Goal: Task Accomplishment & Management: Complete application form

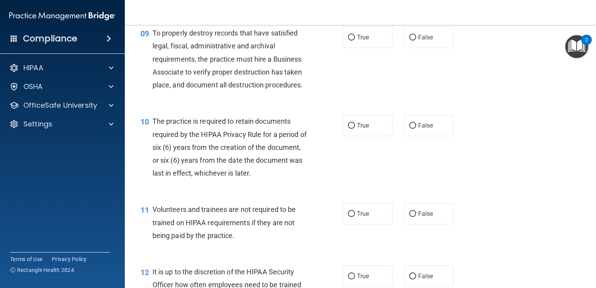
scroll to position [702, 0]
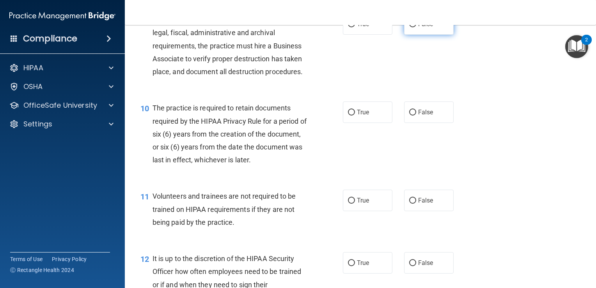
click at [405, 35] on label "False" at bounding box center [428, 23] width 49 height 21
drag, startPoint x: 405, startPoint y: 40, endPoint x: 410, endPoint y: 35, distance: 6.9
click at [410, 27] on input "False" at bounding box center [412, 24] width 7 height 6
radio input "true"
click at [411, 27] on input "False" at bounding box center [412, 24] width 7 height 6
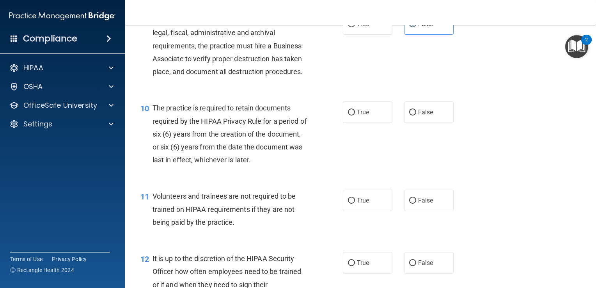
click at [287, 107] on div "10 The practice is required to retain documents required by the HIPAA Privacy R…" at bounding box center [359, 136] width 451 height 88
drag, startPoint x: 302, startPoint y: 175, endPoint x: 298, endPoint y: 173, distance: 4.2
click at [298, 166] on div "The practice is required to retain documents required by the HIPAA Privacy Rule…" at bounding box center [232, 133] width 161 height 65
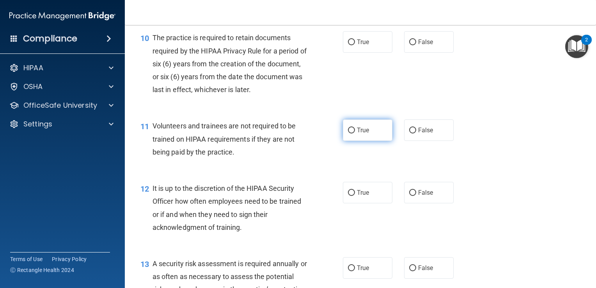
scroll to position [779, 0]
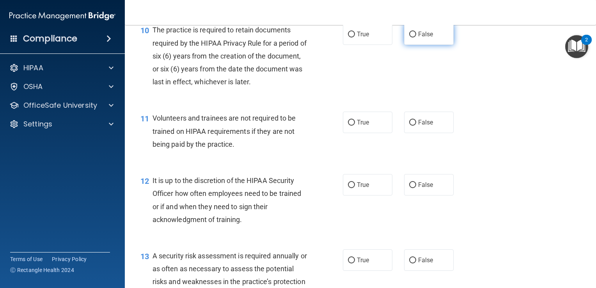
click at [409, 37] on input "False" at bounding box center [412, 35] width 7 height 6
radio input "true"
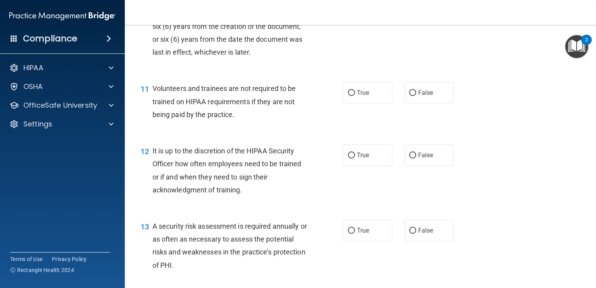
scroll to position [857, 0]
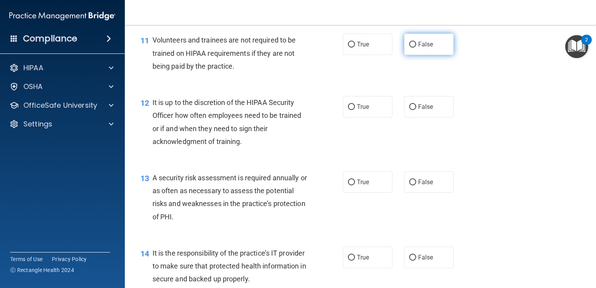
click at [409, 48] on input "False" at bounding box center [412, 45] width 7 height 6
radio input "true"
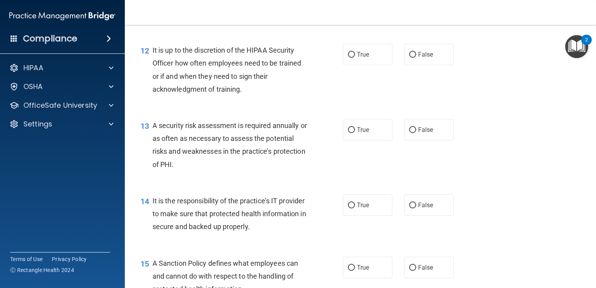
scroll to position [901, 0]
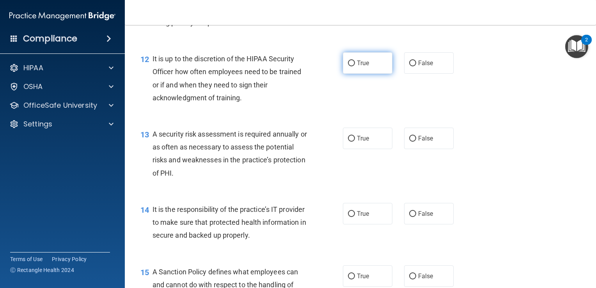
click at [348, 66] on input "True" at bounding box center [351, 63] width 7 height 6
radio input "true"
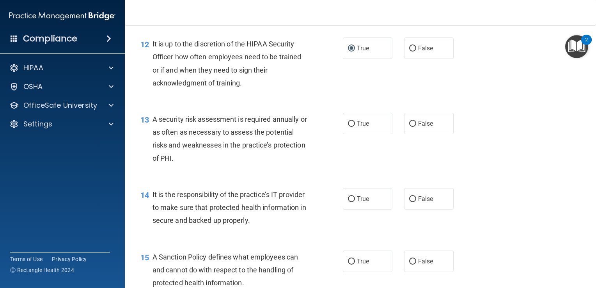
scroll to position [940, 0]
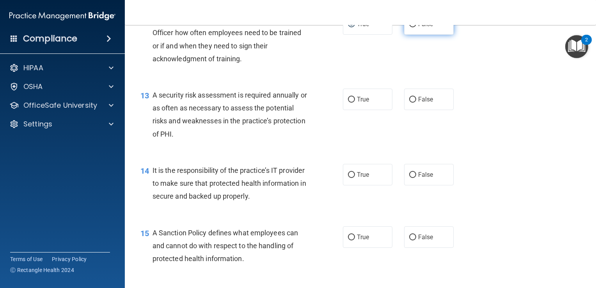
click at [410, 27] on input "False" at bounding box center [412, 24] width 7 height 6
radio input "true"
radio input "false"
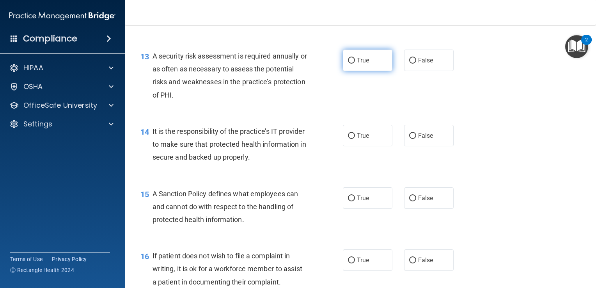
click at [357, 64] on span "True" at bounding box center [363, 60] width 12 height 7
click at [355, 64] on input "True" at bounding box center [351, 61] width 7 height 6
radio input "true"
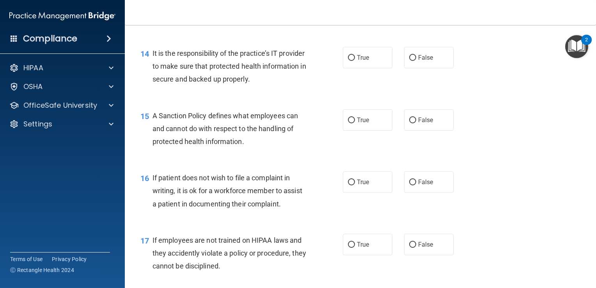
scroll to position [1096, 0]
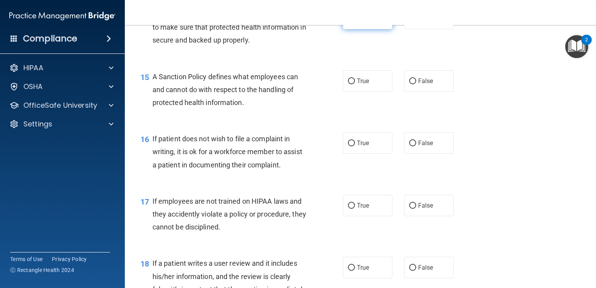
click at [348, 22] on input "True" at bounding box center [351, 19] width 7 height 6
radio input "true"
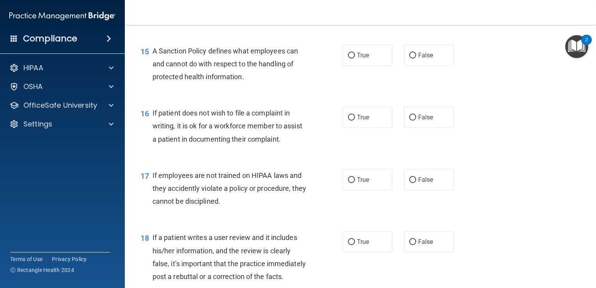
scroll to position [1135, 0]
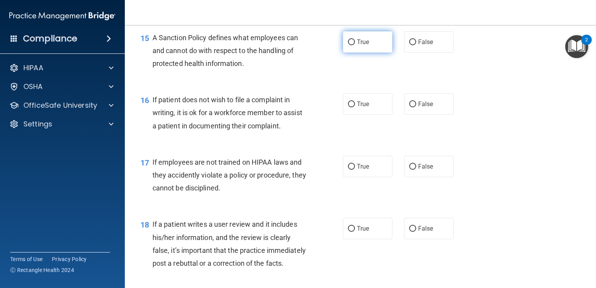
click at [348, 45] on input "True" at bounding box center [351, 42] width 7 height 6
radio input "true"
click at [349, 107] on input "True" at bounding box center [351, 104] width 7 height 6
radio input "true"
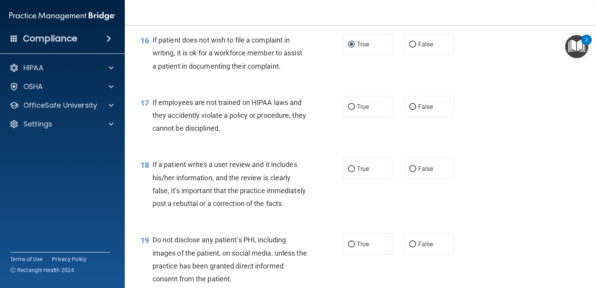
scroll to position [1213, 0]
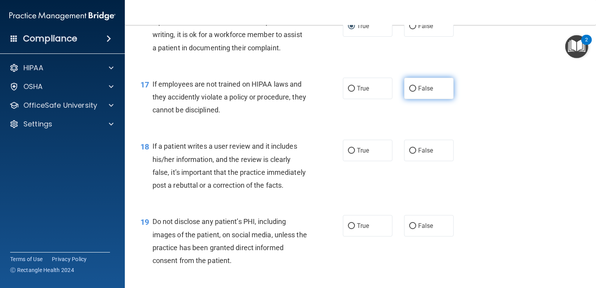
click at [409, 92] on input "False" at bounding box center [412, 89] width 7 height 6
radio input "true"
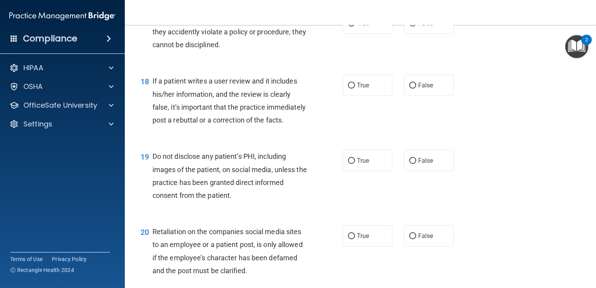
scroll to position [1291, 0]
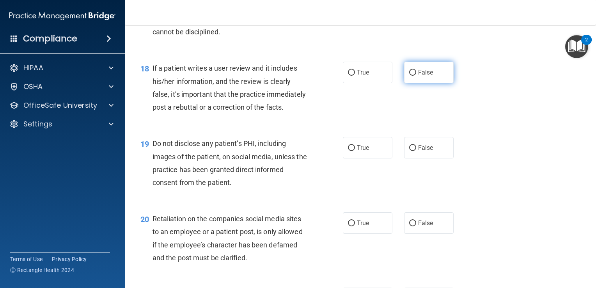
click at [409, 76] on input "False" at bounding box center [412, 73] width 7 height 6
radio input "true"
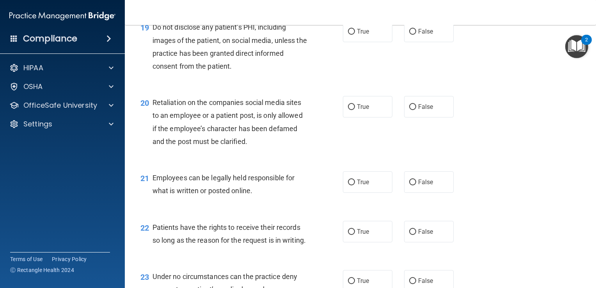
scroll to position [1408, 0]
click at [348, 34] on input "True" at bounding box center [351, 31] width 7 height 6
radio input "true"
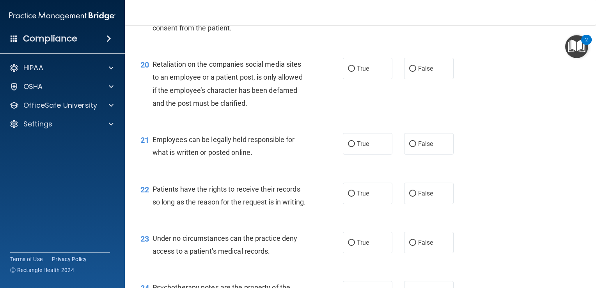
scroll to position [1447, 0]
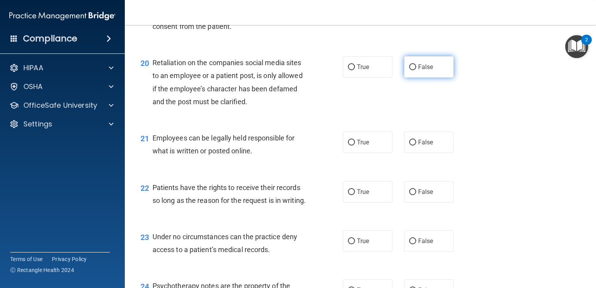
click at [412, 78] on label "False" at bounding box center [428, 66] width 49 height 21
click at [412, 70] on input "False" at bounding box center [412, 67] width 7 height 6
radio input "true"
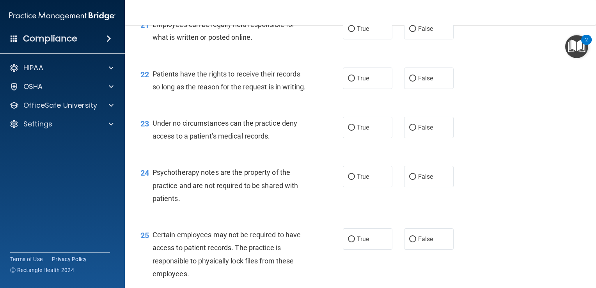
scroll to position [1564, 0]
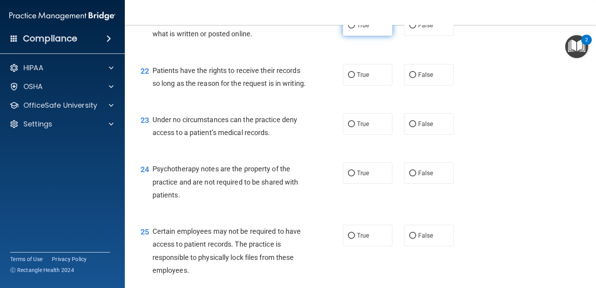
click at [357, 29] on span "True" at bounding box center [363, 24] width 12 height 7
click at [354, 28] on input "True" at bounding box center [351, 26] width 7 height 6
radio input "true"
click at [349, 78] on input "True" at bounding box center [351, 75] width 7 height 6
radio input "true"
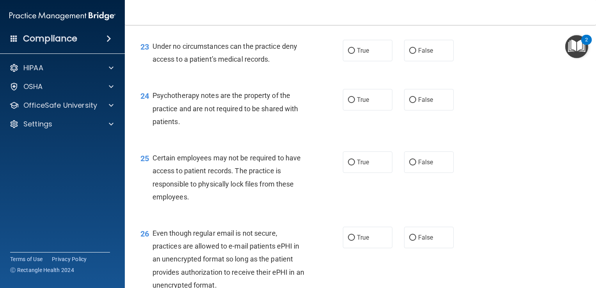
scroll to position [1642, 0]
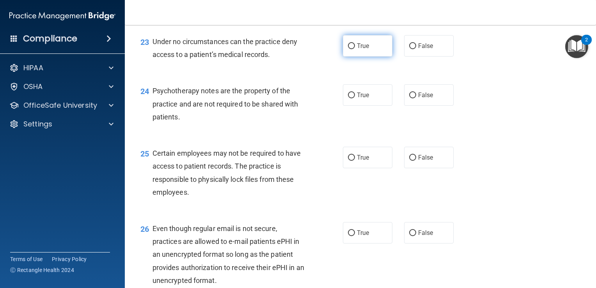
click at [348, 49] on input "True" at bounding box center [351, 46] width 7 height 6
radio input "true"
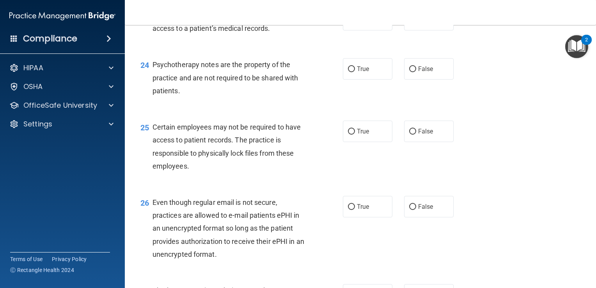
scroll to position [1681, 0]
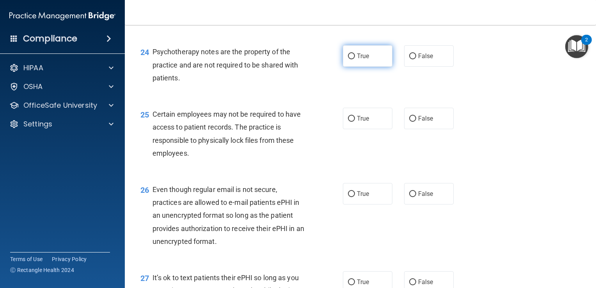
click at [361, 60] on span "True" at bounding box center [363, 55] width 12 height 7
click at [355, 59] on input "True" at bounding box center [351, 56] width 7 height 6
radio input "true"
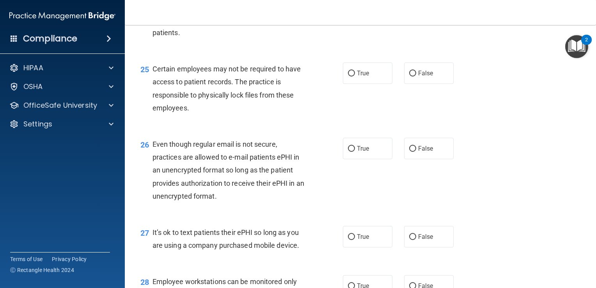
scroll to position [1758, 0]
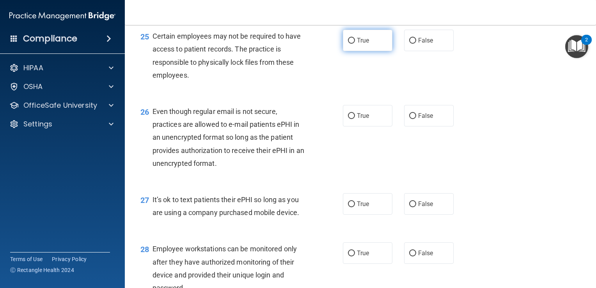
click at [353, 51] on label "True" at bounding box center [367, 40] width 49 height 21
click at [353, 44] on input "True" at bounding box center [351, 41] width 7 height 6
radio input "true"
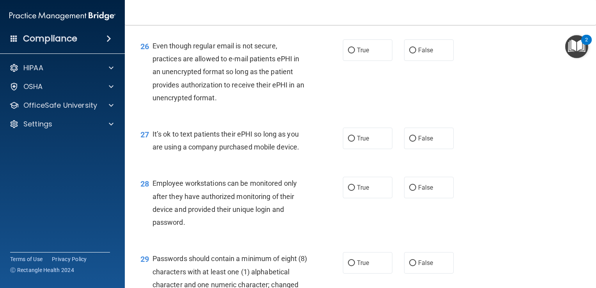
scroll to position [1836, 0]
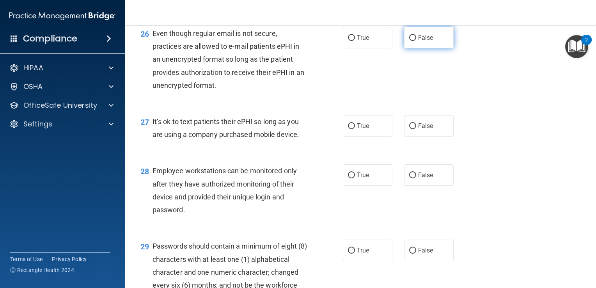
click at [418, 41] on span "False" at bounding box center [425, 37] width 15 height 7
click at [416, 41] on input "False" at bounding box center [412, 38] width 7 height 6
radio input "true"
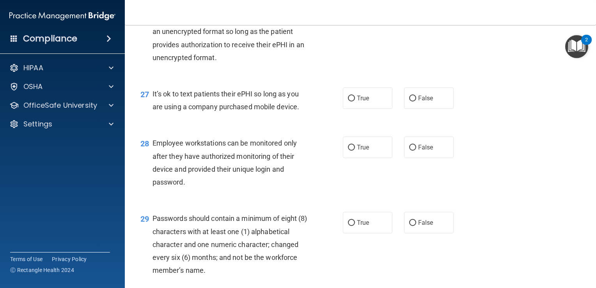
scroll to position [1875, 0]
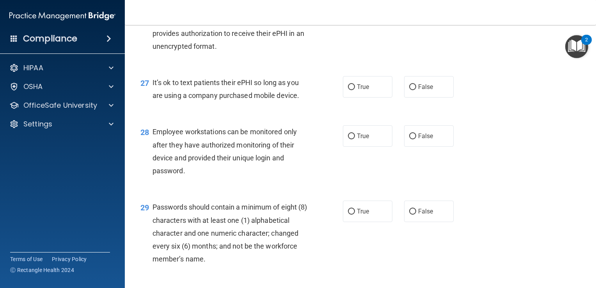
radio input "true"
radio input "false"
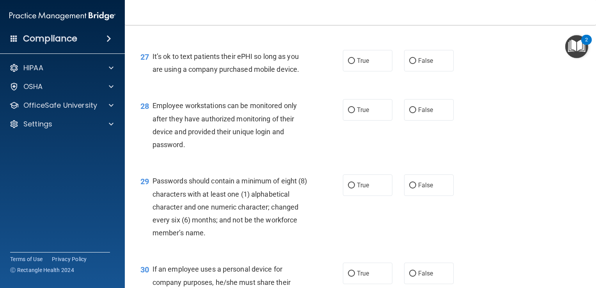
scroll to position [1914, 0]
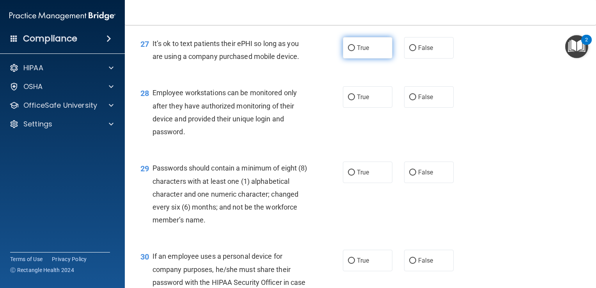
click at [348, 51] on input "True" at bounding box center [351, 48] width 7 height 6
radio input "true"
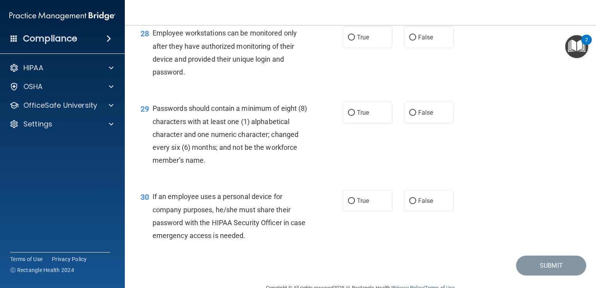
scroll to position [1992, 0]
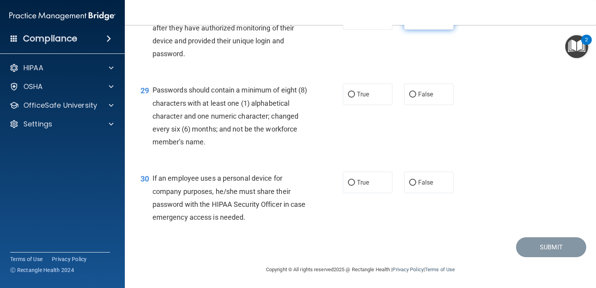
click at [412, 22] on input "False" at bounding box center [412, 19] width 7 height 6
radio input "true"
click at [359, 95] on span "True" at bounding box center [363, 93] width 12 height 7
click at [355, 95] on input "True" at bounding box center [351, 94] width 7 height 6
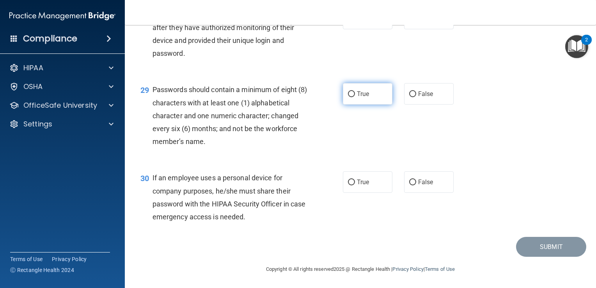
radio input "true"
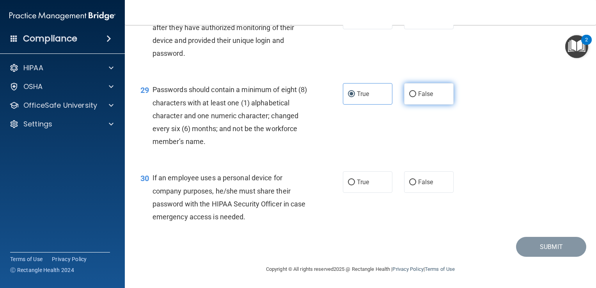
click at [409, 94] on input "False" at bounding box center [412, 94] width 7 height 6
radio input "true"
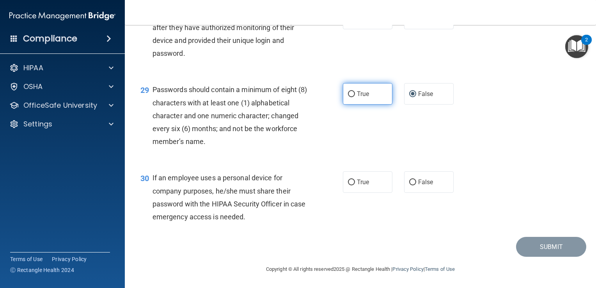
click at [352, 101] on label "True" at bounding box center [367, 93] width 49 height 21
click at [352, 97] on input "True" at bounding box center [351, 94] width 7 height 6
radio input "true"
radio input "false"
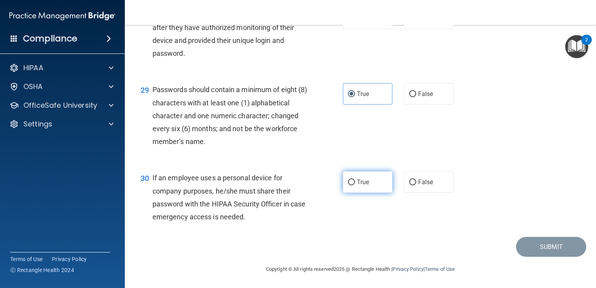
click at [359, 183] on span "True" at bounding box center [363, 181] width 12 height 7
click at [355, 183] on input "True" at bounding box center [351, 182] width 7 height 6
radio input "true"
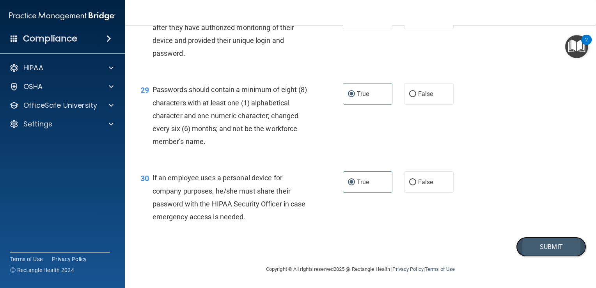
click at [546, 241] on button "Submit" at bounding box center [551, 247] width 70 height 20
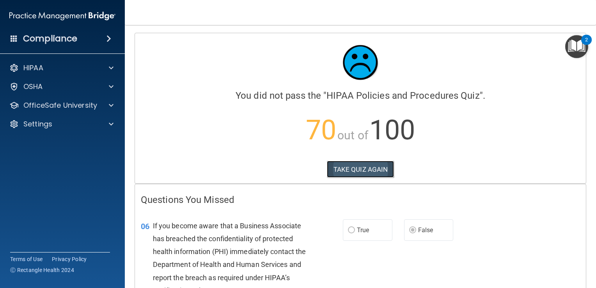
click at [355, 170] on button "TAKE QUIZ AGAIN" at bounding box center [360, 169] width 67 height 17
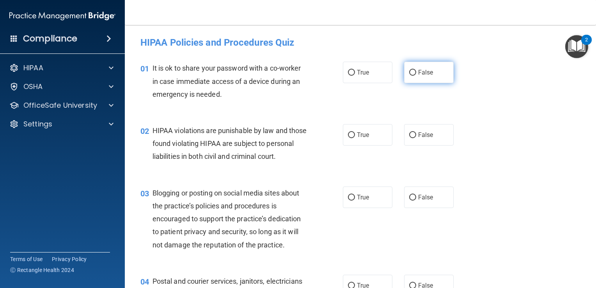
click at [404, 72] on label "False" at bounding box center [428, 72] width 49 height 21
click at [409, 72] on input "False" at bounding box center [412, 73] width 7 height 6
radio input "true"
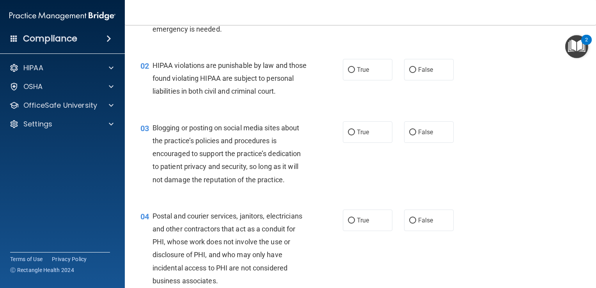
scroll to position [78, 0]
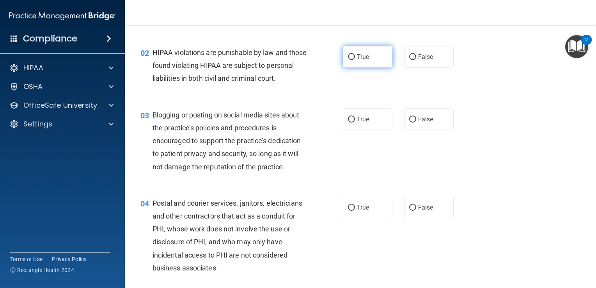
click at [348, 59] on input "True" at bounding box center [351, 57] width 7 height 6
radio input "true"
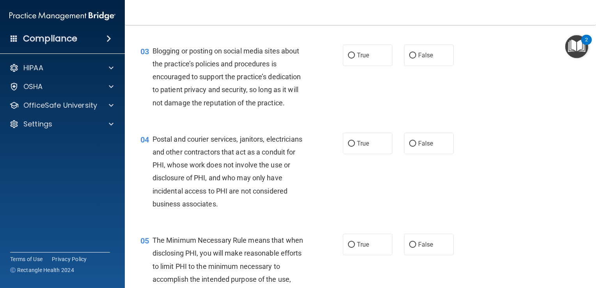
scroll to position [156, 0]
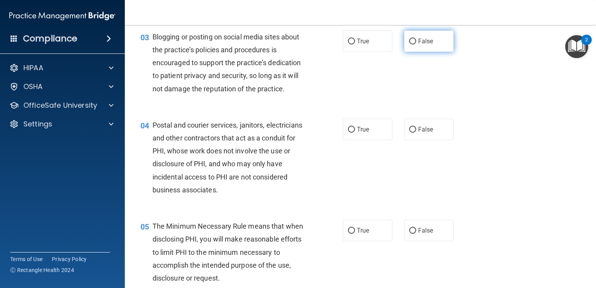
click at [405, 52] on label "False" at bounding box center [428, 40] width 49 height 21
click at [409, 44] on input "False" at bounding box center [412, 42] width 7 height 6
radio input "true"
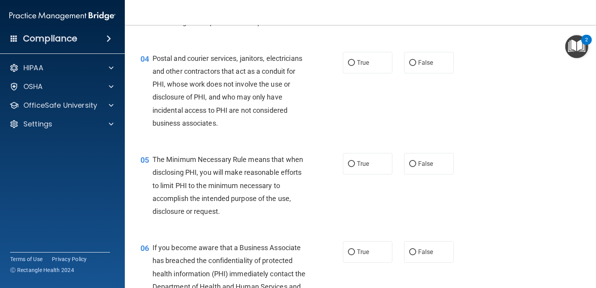
scroll to position [234, 0]
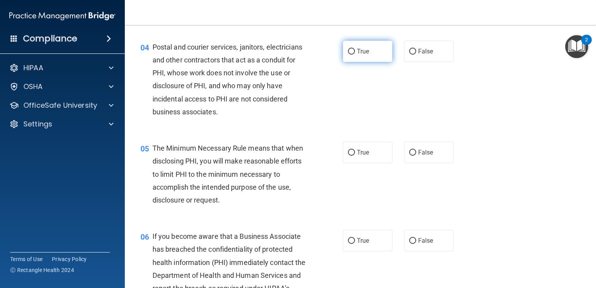
click at [350, 55] on input "True" at bounding box center [351, 52] width 7 height 6
radio input "true"
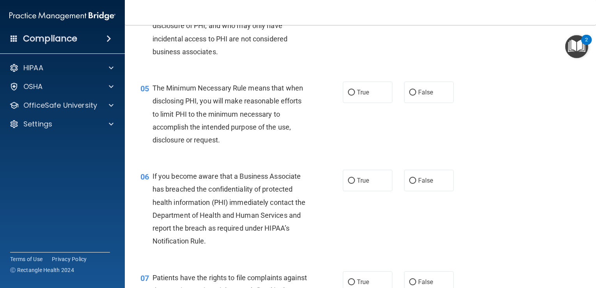
scroll to position [312, 0]
